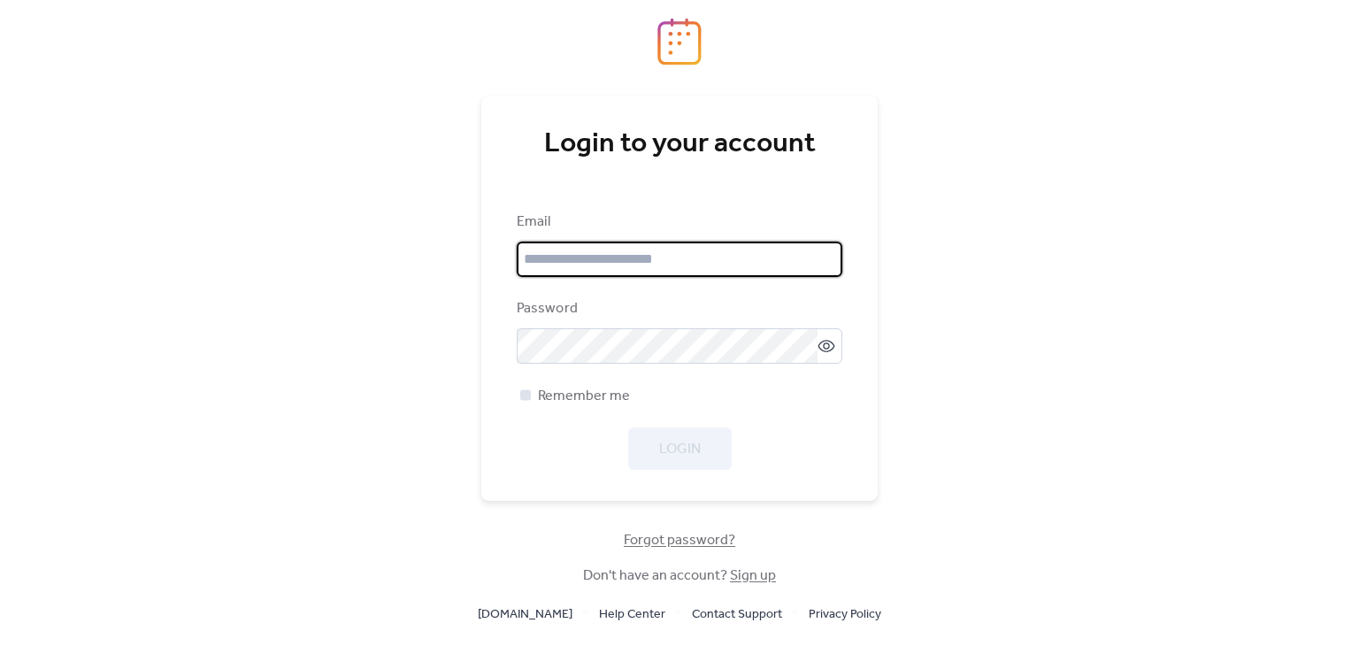
type input "**********"
click at [590, 395] on span "Remember me" at bounding box center [584, 396] width 92 height 21
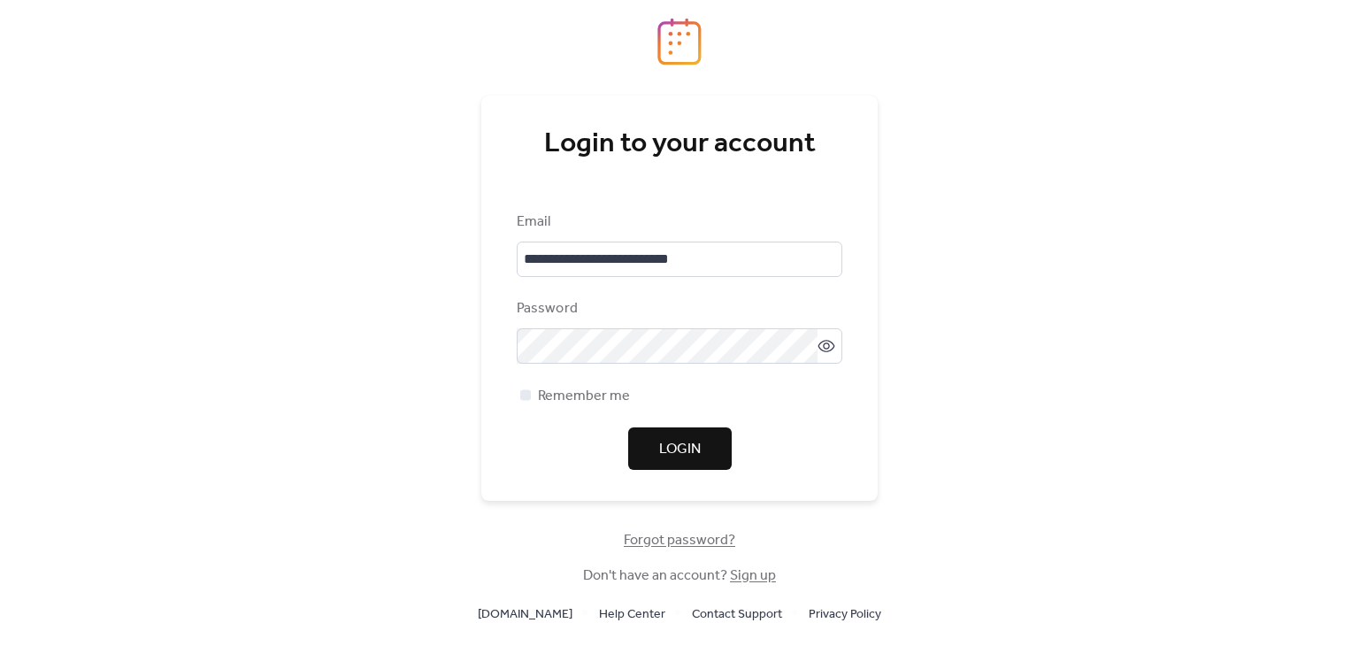
click at [712, 447] on button "Login" at bounding box center [680, 448] width 104 height 42
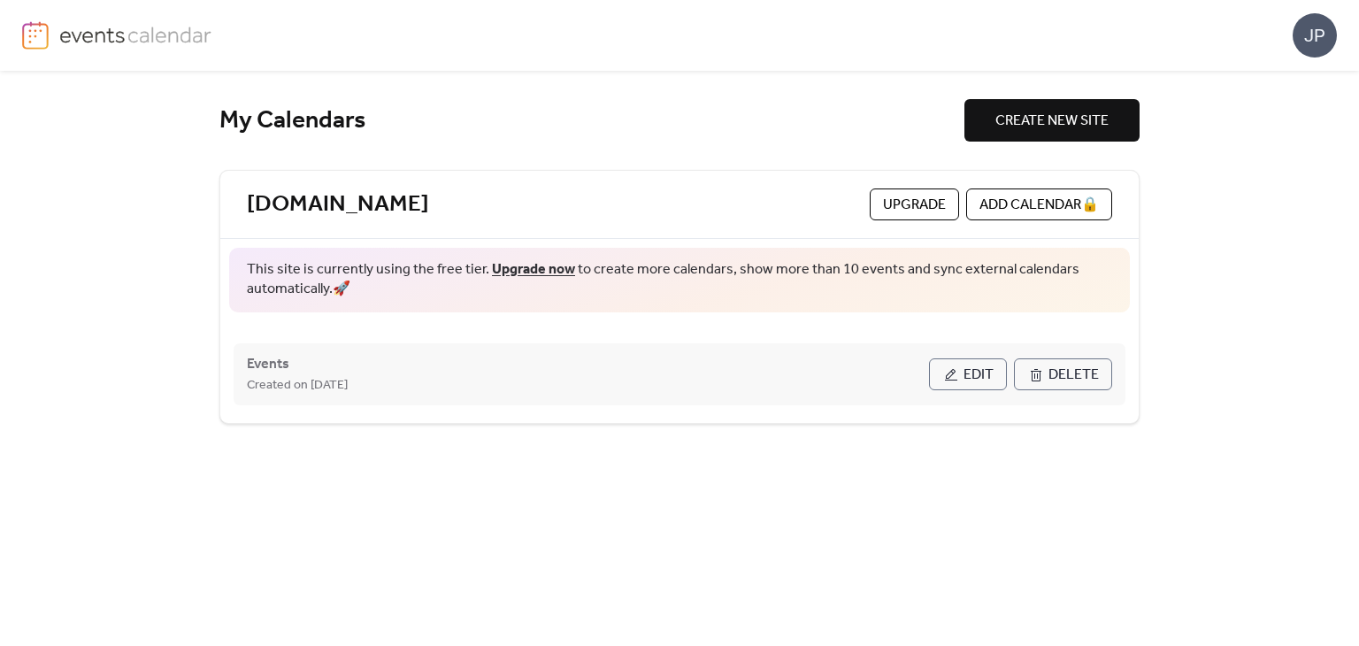
click at [971, 375] on span "Edit" at bounding box center [979, 375] width 30 height 21
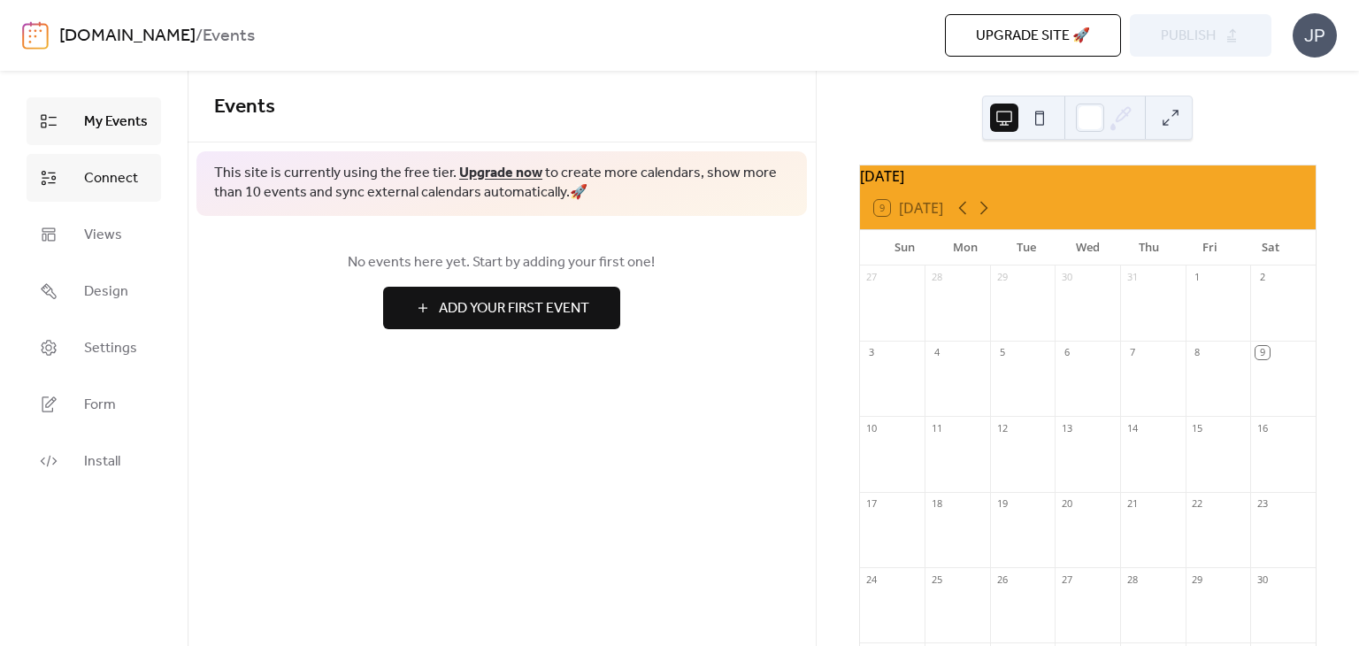
click at [138, 180] on link "Connect" at bounding box center [94, 178] width 135 height 48
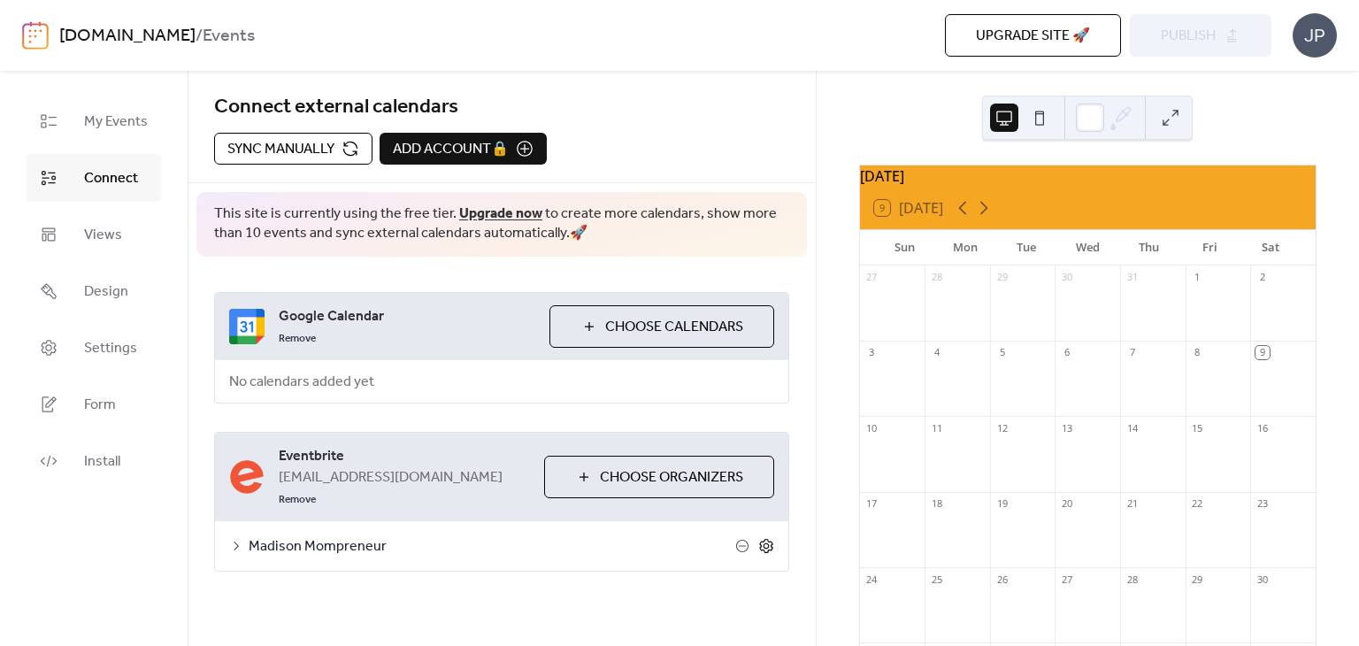
click at [762, 544] on icon at bounding box center [766, 546] width 16 height 16
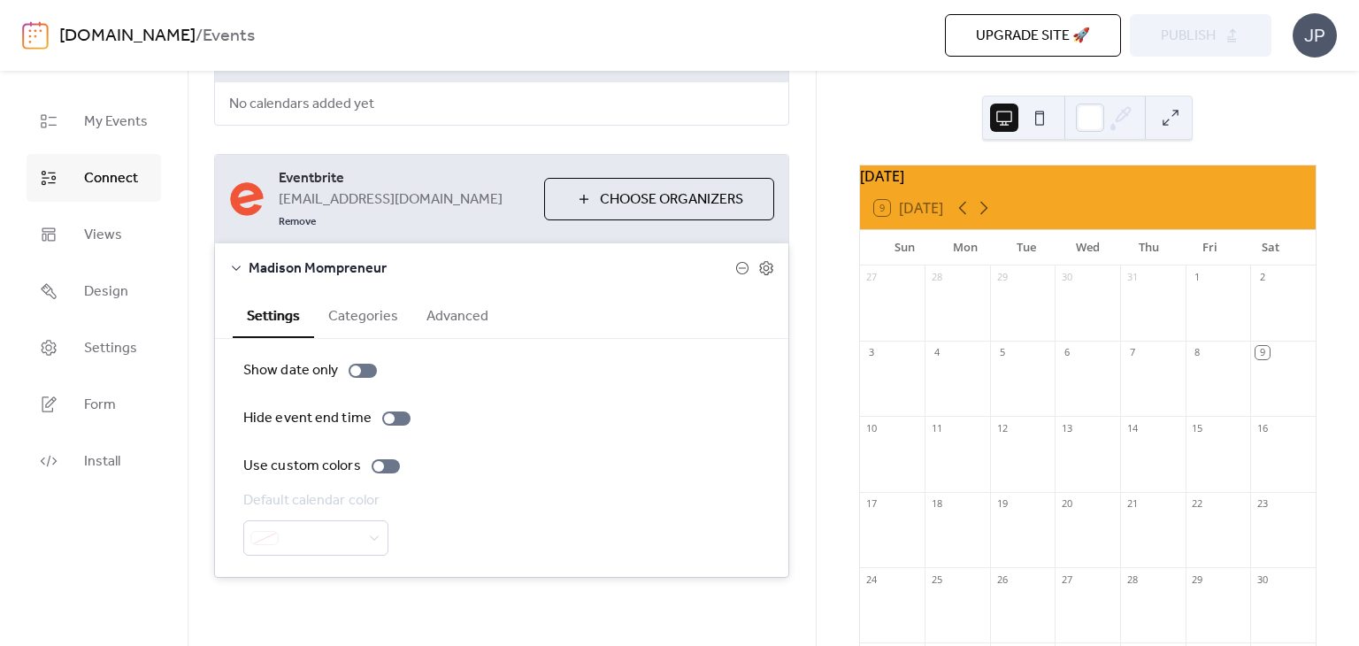
scroll to position [280, 0]
click at [293, 263] on span "Madison Mompreneur" at bounding box center [492, 267] width 487 height 21
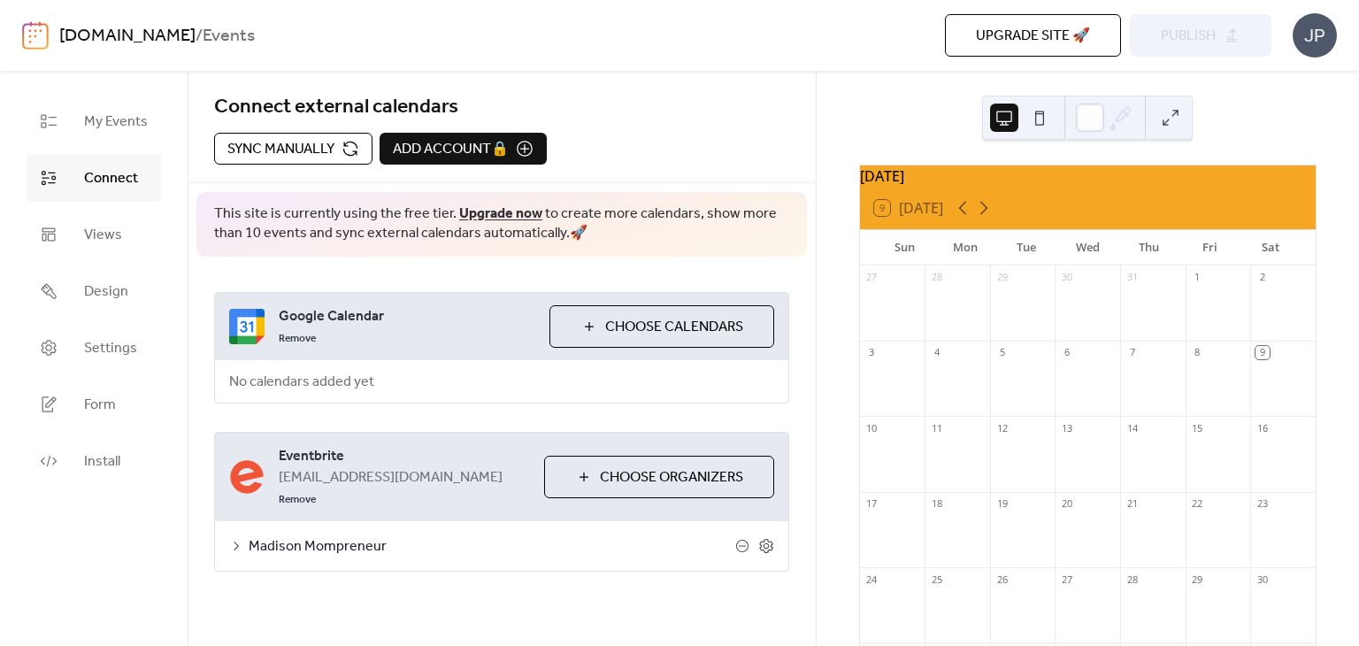
click at [364, 543] on span "Madison Mompreneur" at bounding box center [492, 546] width 487 height 21
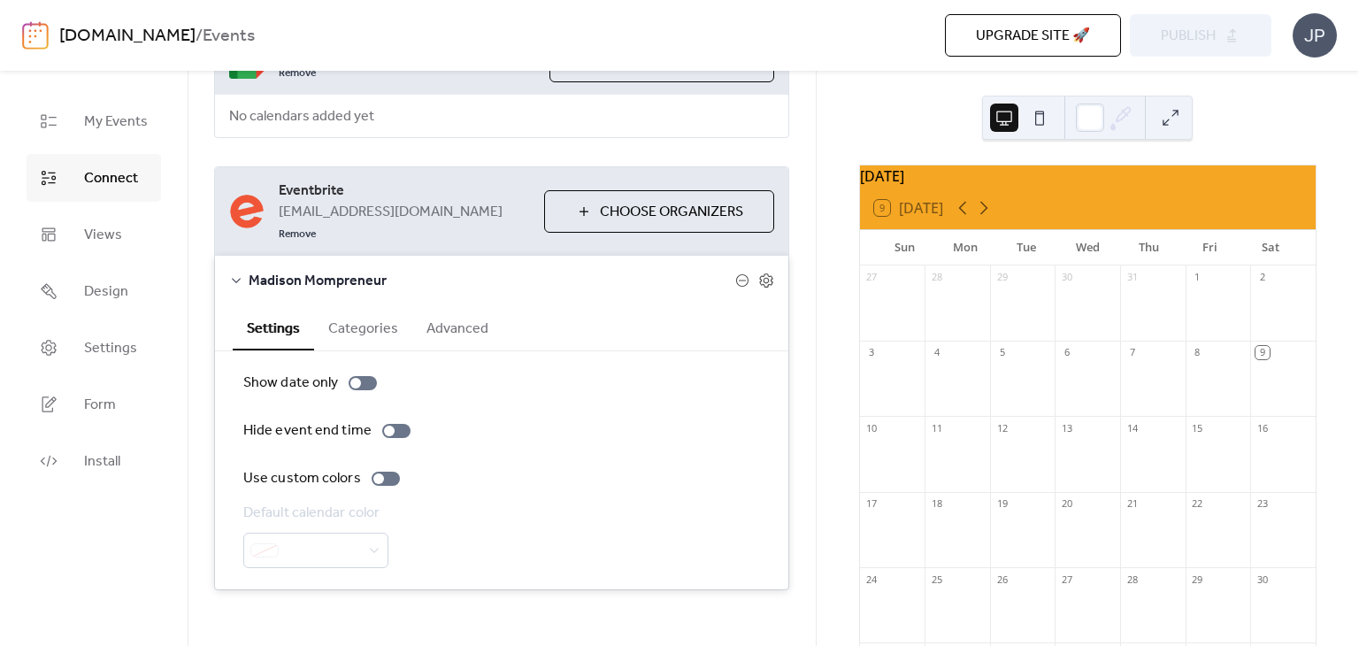
scroll to position [280, 0]
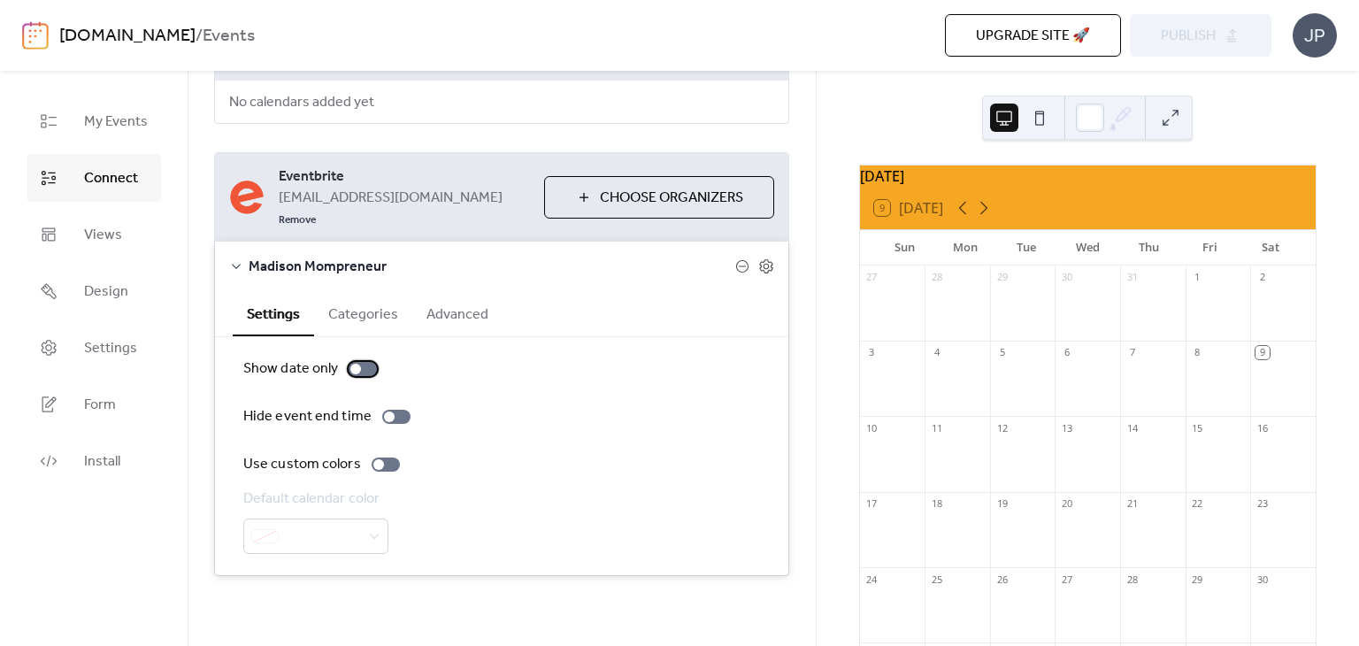
click at [367, 369] on div at bounding box center [363, 369] width 28 height 14
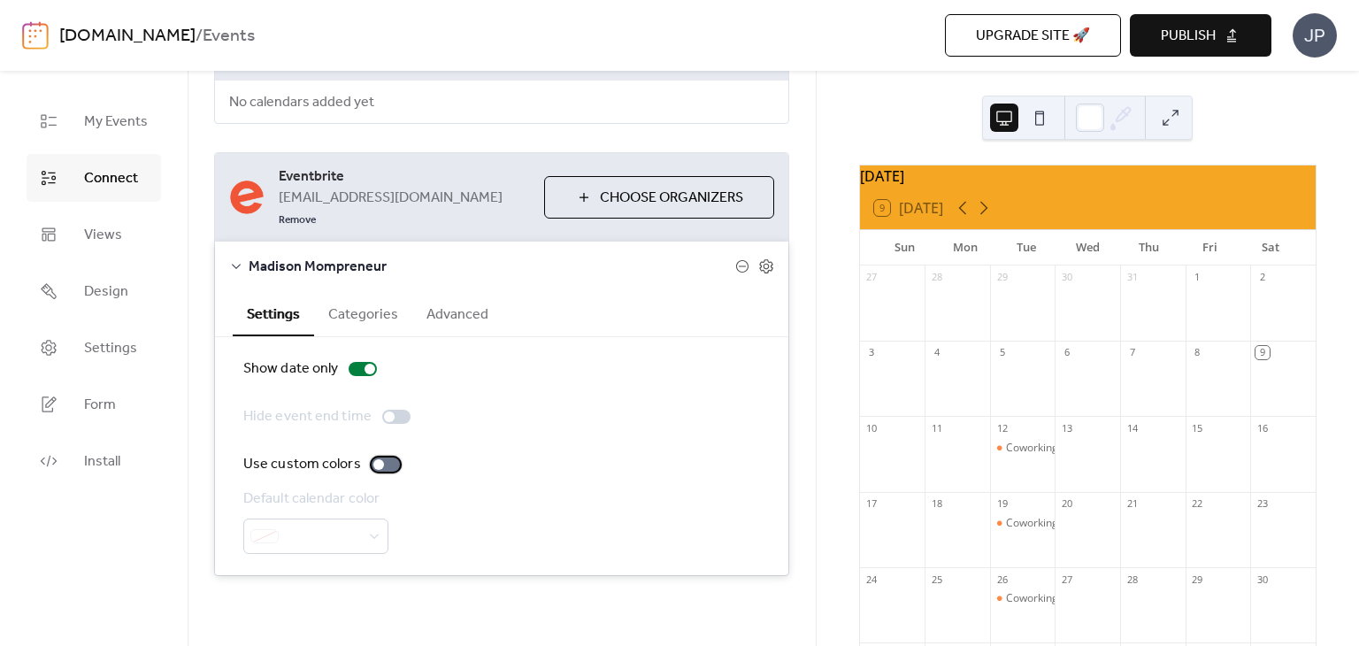
click at [389, 465] on div at bounding box center [386, 465] width 28 height 14
click at [372, 464] on div at bounding box center [386, 465] width 28 height 14
click at [1213, 37] on span "Publish" at bounding box center [1188, 36] width 55 height 21
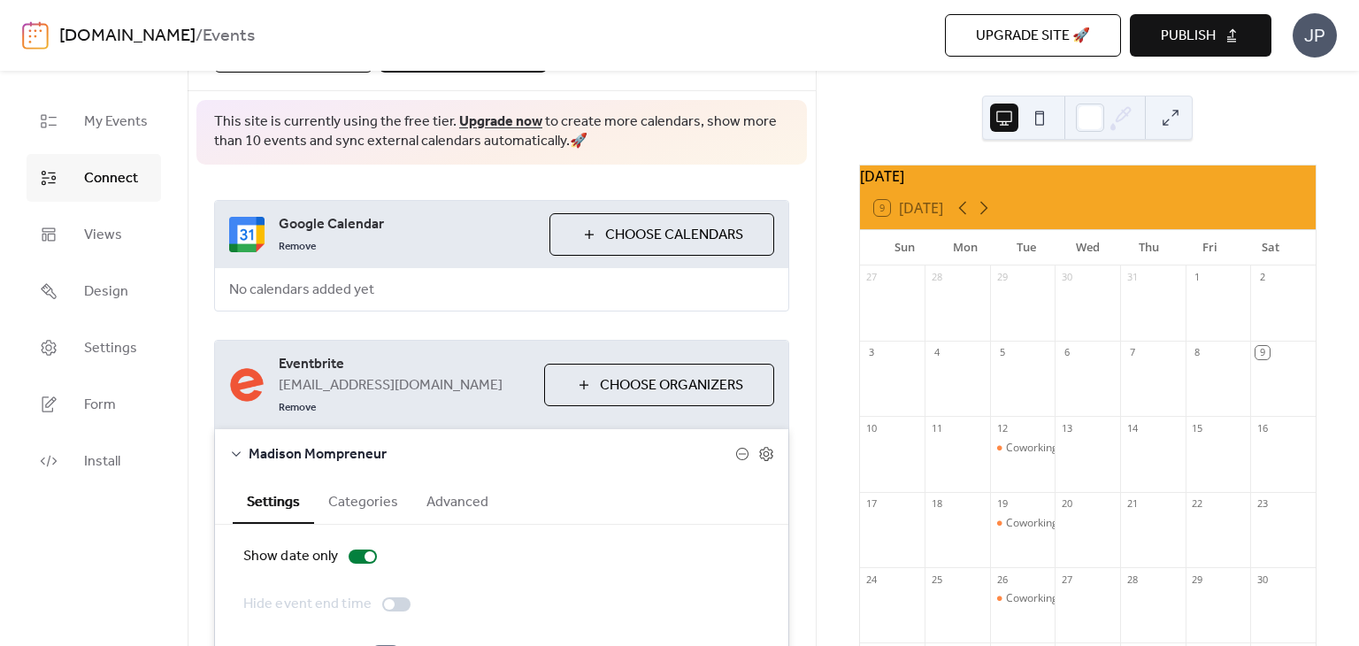
scroll to position [0, 0]
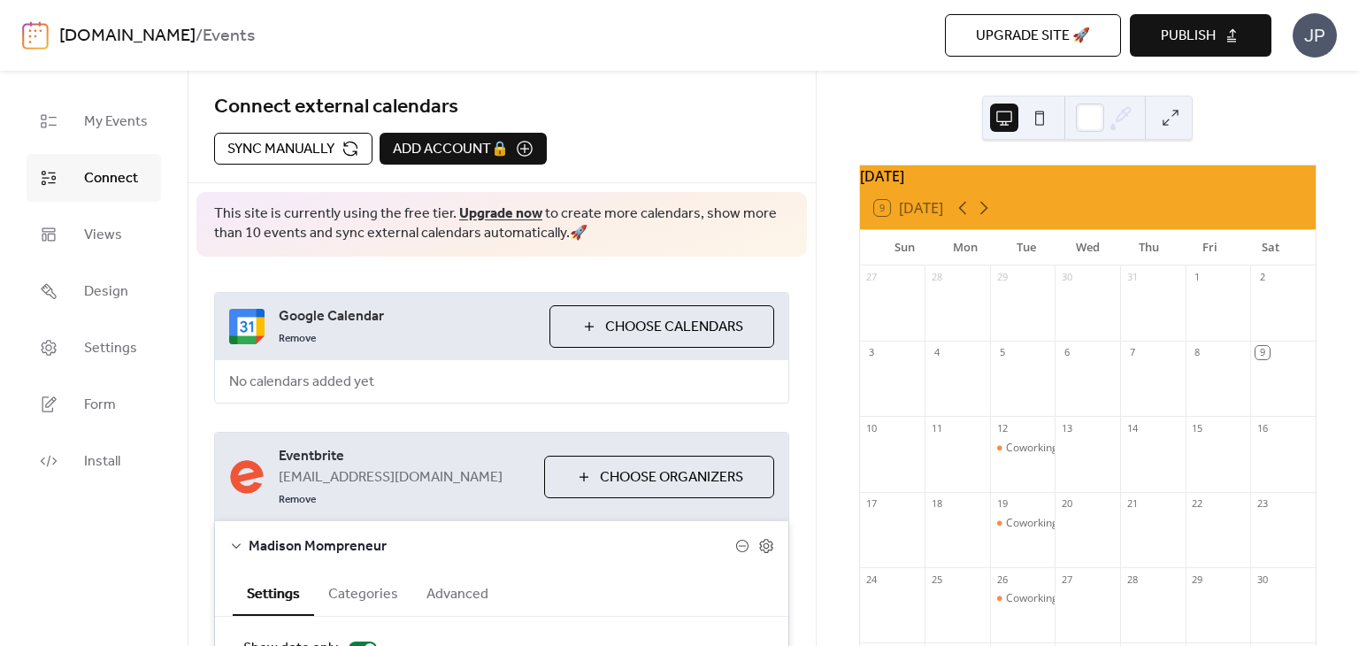
click at [1195, 36] on span "Publish" at bounding box center [1188, 36] width 55 height 21
